Goal: Find specific page/section: Find specific page/section

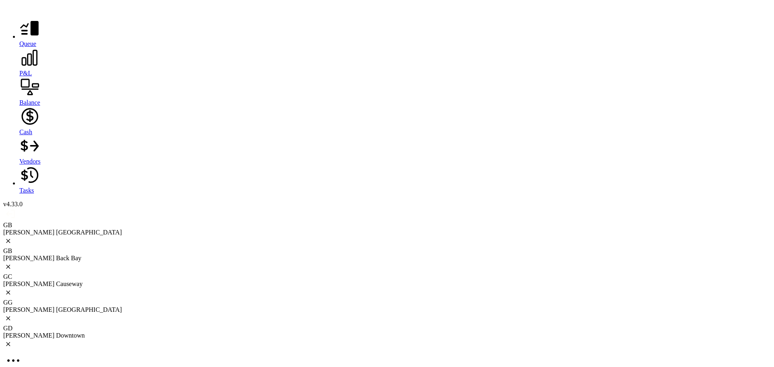
click at [19, 70] on div at bounding box center [395, 59] width 752 height 22
click at [19, 40] on div at bounding box center [395, 29] width 752 height 22
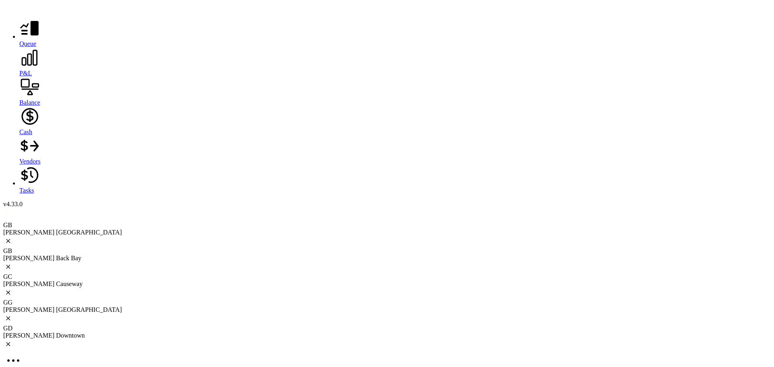
click at [178, 248] on div "GB Greco Back Bay" at bounding box center [387, 255] width 768 height 15
click at [19, 70] on div at bounding box center [395, 59] width 752 height 22
click at [21, 152] on icon at bounding box center [30, 146] width 18 height 12
